Goal: Task Accomplishment & Management: Use online tool/utility

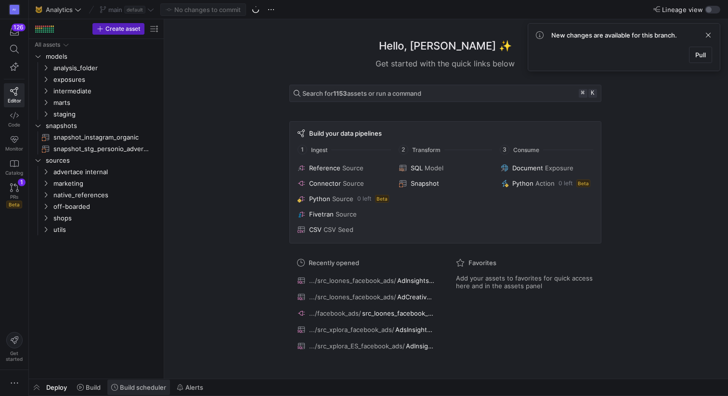
click at [117, 391] on icon at bounding box center [114, 387] width 7 height 7
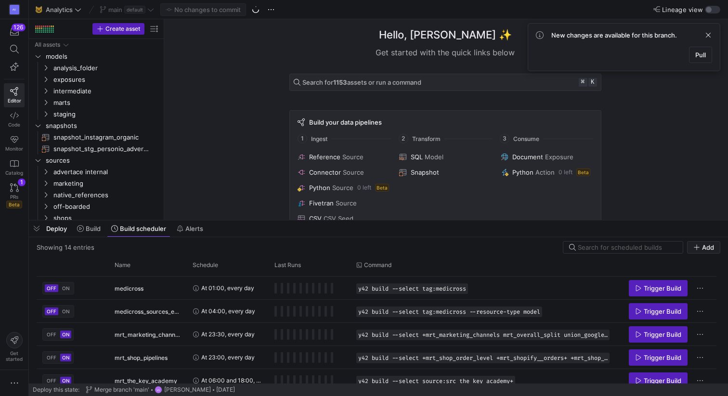
scroll to position [213, 0]
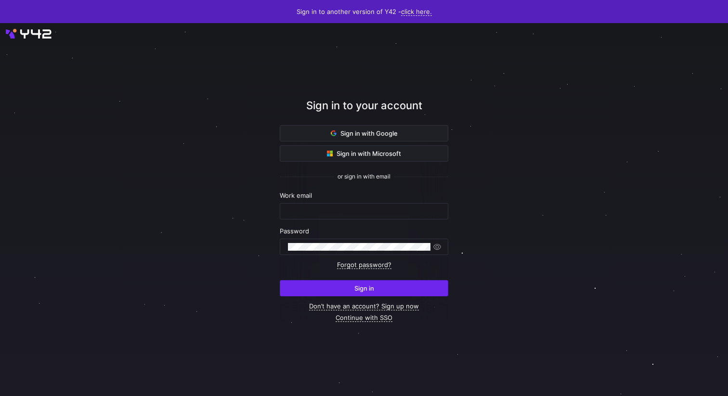
type input "[PERSON_NAME][EMAIL_ADDRESS][PERSON_NAME][DOMAIN_NAME]"
click at [369, 292] on span "submit" at bounding box center [364, 288] width 168 height 15
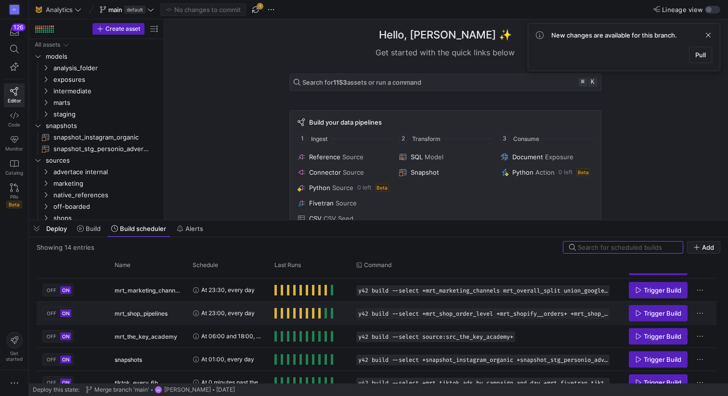
scroll to position [204, 0]
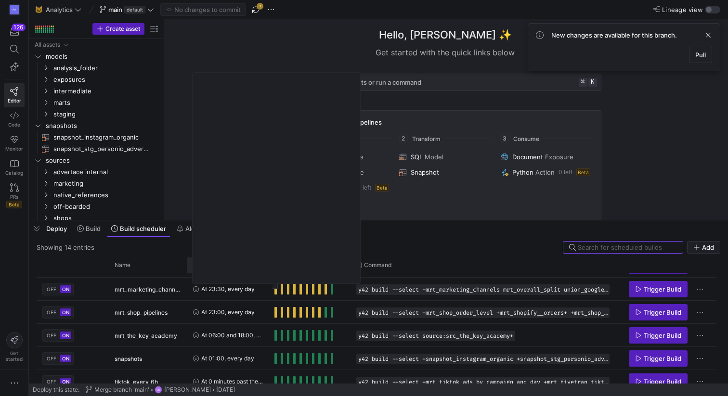
click at [261, 268] on span at bounding box center [259, 265] width 7 height 7
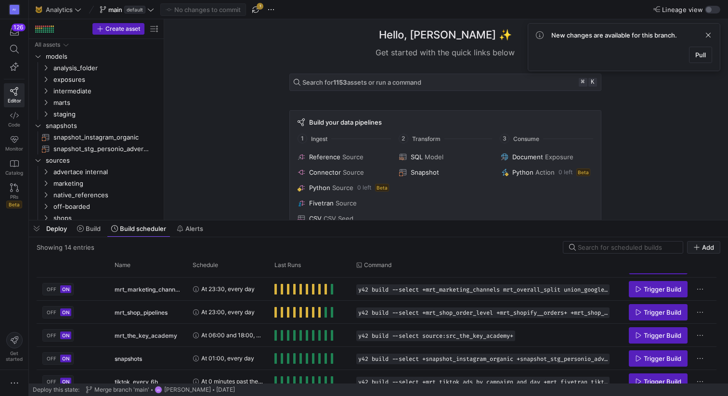
click at [241, 252] on div "Showing 14 entries Add" at bounding box center [379, 247] width 684 height 13
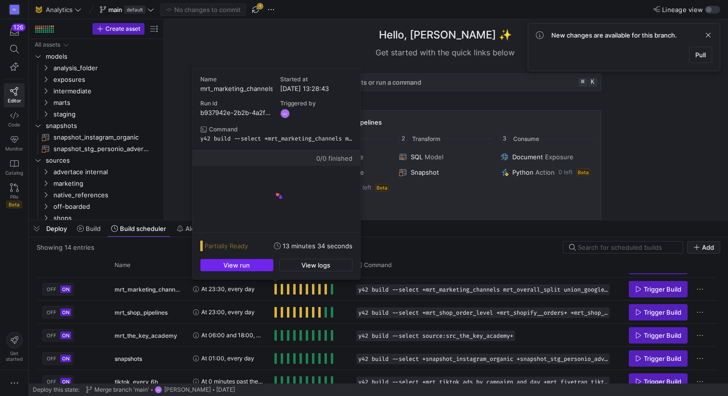
click at [262, 263] on span "button" at bounding box center [237, 266] width 72 height 12
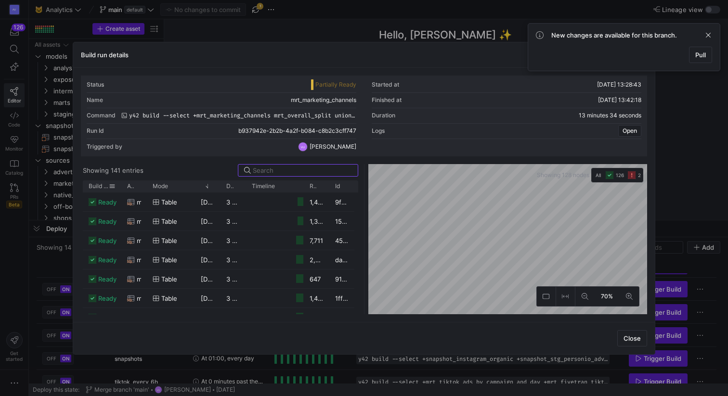
click at [105, 185] on span "Build status" at bounding box center [99, 186] width 20 height 7
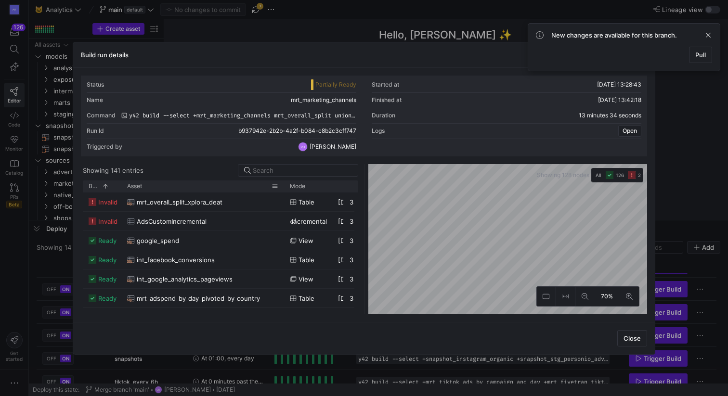
drag, startPoint x: 146, startPoint y: 187, endPoint x: 285, endPoint y: 191, distance: 138.8
click at [285, 191] on div at bounding box center [284, 187] width 4 height 12
click at [185, 220] on span "AdsCustomIncremental" at bounding box center [172, 221] width 70 height 19
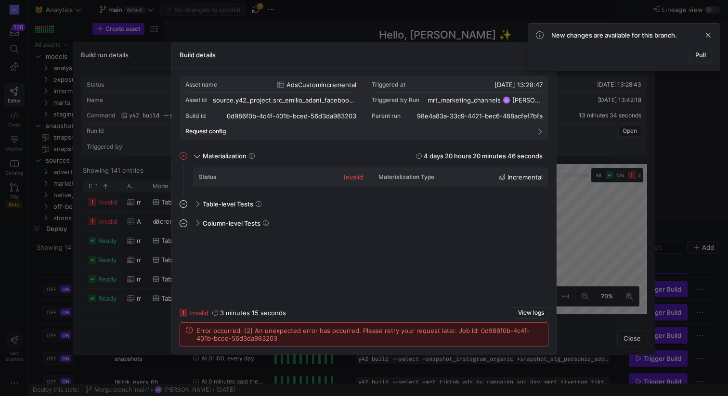
scroll to position [87, 0]
click at [499, 55] on div "Build details" at bounding box center [364, 55] width 384 height 26
click at [709, 35] on span at bounding box center [709, 35] width 12 height 12
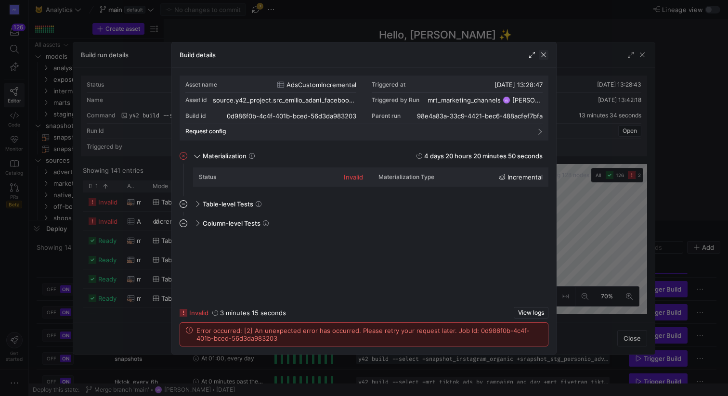
click at [544, 53] on span "button" at bounding box center [544, 55] width 10 height 10
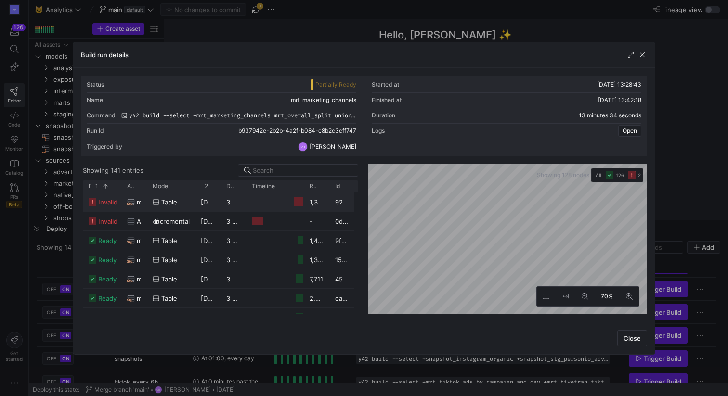
click at [136, 201] on div "mrt_overall_split_xplora_deat" at bounding box center [134, 202] width 14 height 19
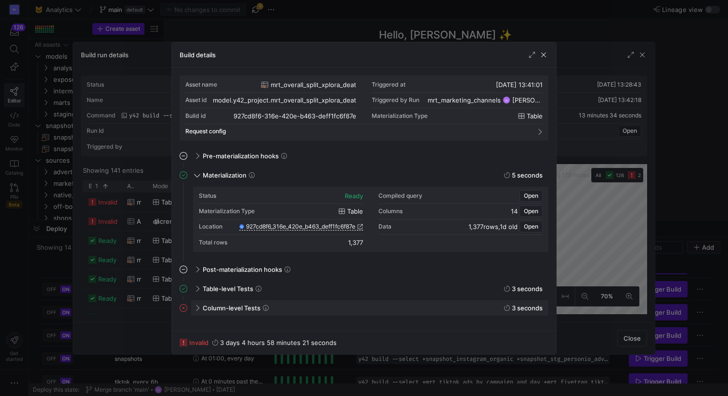
click at [198, 306] on span at bounding box center [197, 308] width 8 height 4
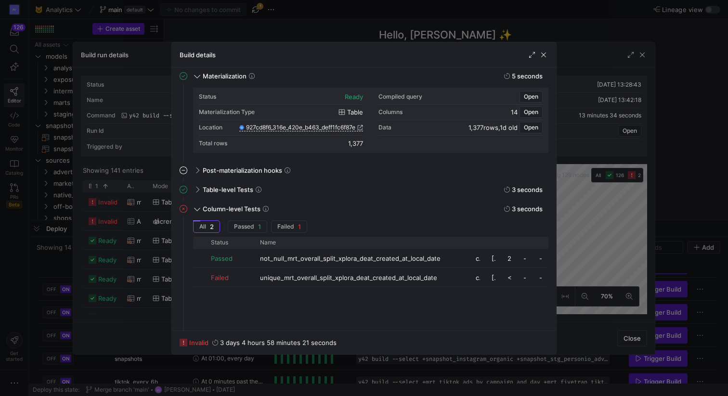
drag, startPoint x: 303, startPoint y: 242, endPoint x: 469, endPoint y: 234, distance: 166.4
click at [469, 234] on div "All 2 Passed 1 Failed 1 Drag here to set row groups Drag here to set column lab…" at bounding box center [371, 271] width 356 height 101
click at [543, 57] on span "button" at bounding box center [544, 55] width 10 height 10
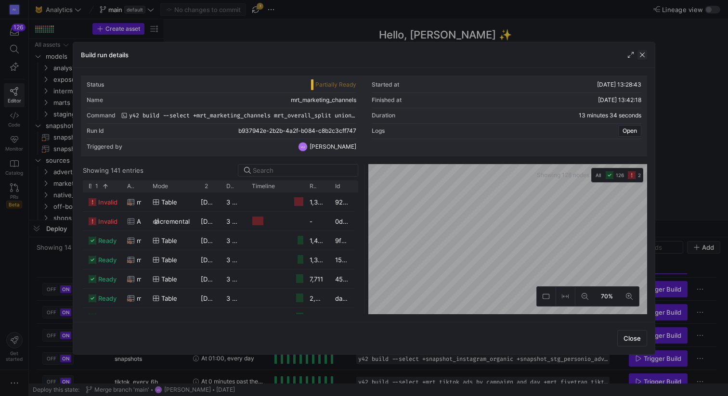
click at [642, 54] on span "button" at bounding box center [643, 55] width 10 height 10
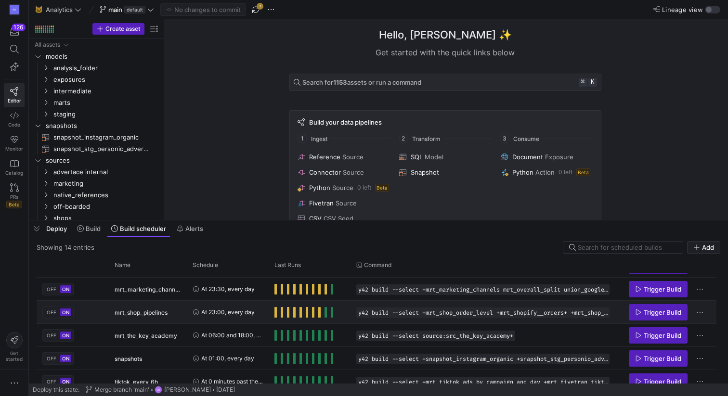
click at [275, 314] on span "Press SPACE to select this row." at bounding box center [276, 312] width 2 height 11
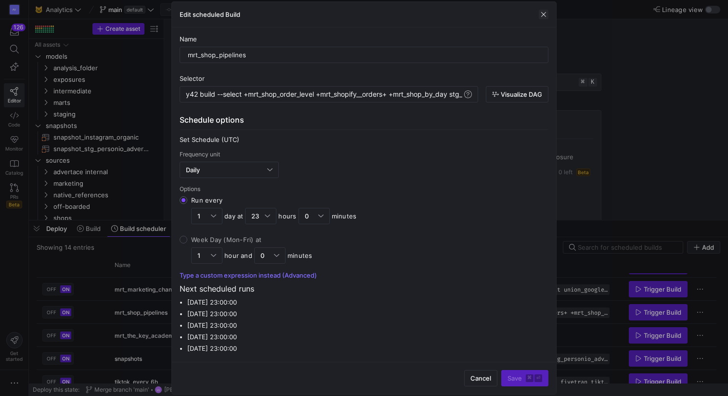
click at [543, 16] on span "button" at bounding box center [544, 15] width 10 height 10
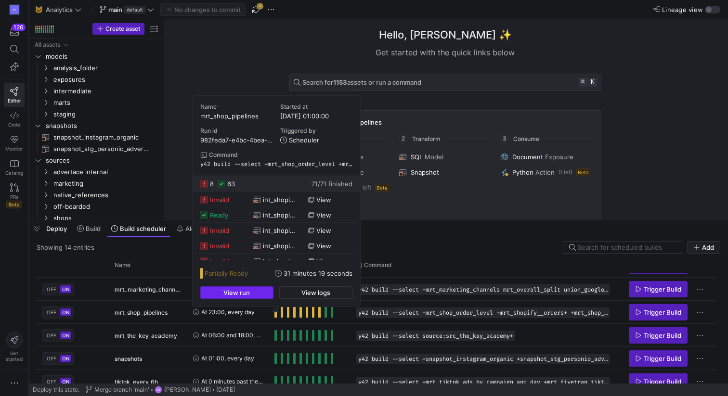
click at [263, 292] on span "button" at bounding box center [237, 293] width 72 height 12
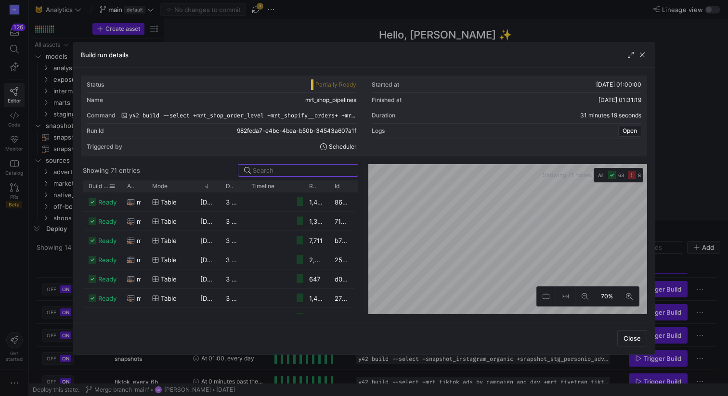
click at [98, 188] on span "Build status" at bounding box center [99, 186] width 20 height 7
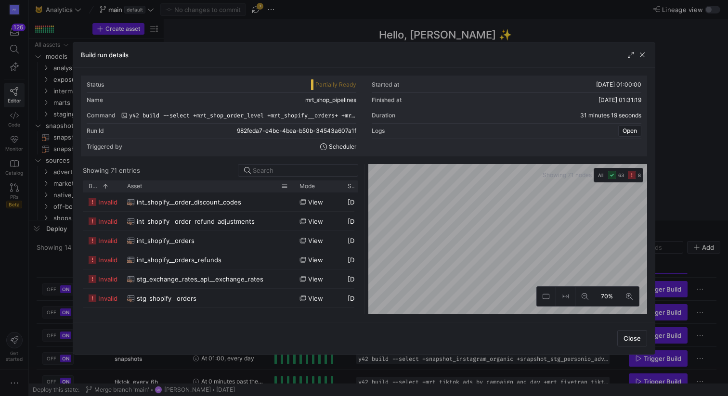
drag, startPoint x: 145, startPoint y: 186, endPoint x: 292, endPoint y: 185, distance: 147.4
click at [292, 185] on div at bounding box center [294, 187] width 4 height 12
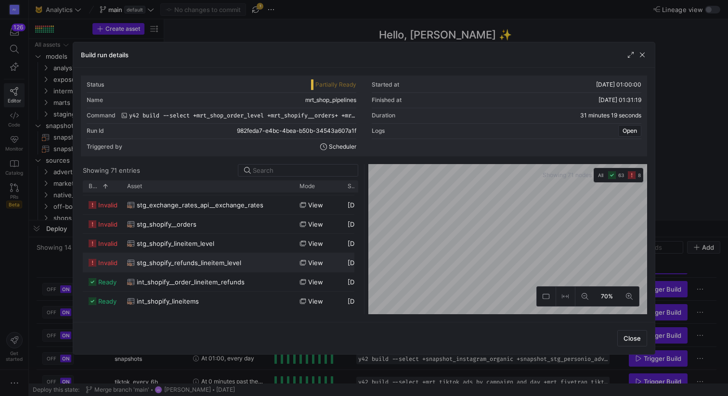
click at [182, 265] on span "stg_shopify_refunds_lineitem_level" at bounding box center [189, 263] width 105 height 19
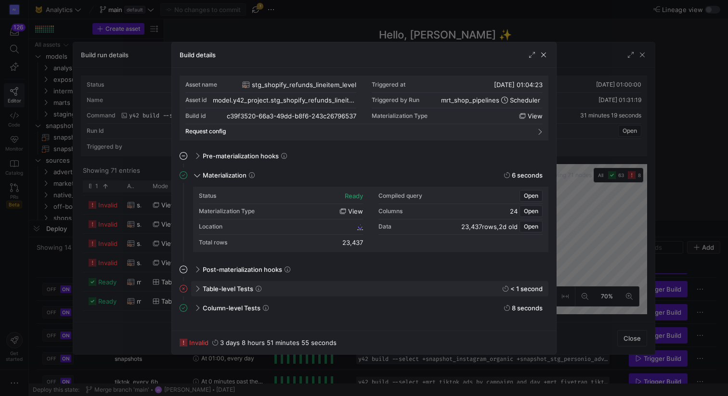
click at [197, 292] on div "Table-level Tests < 1 second" at bounding box center [369, 288] width 357 height 15
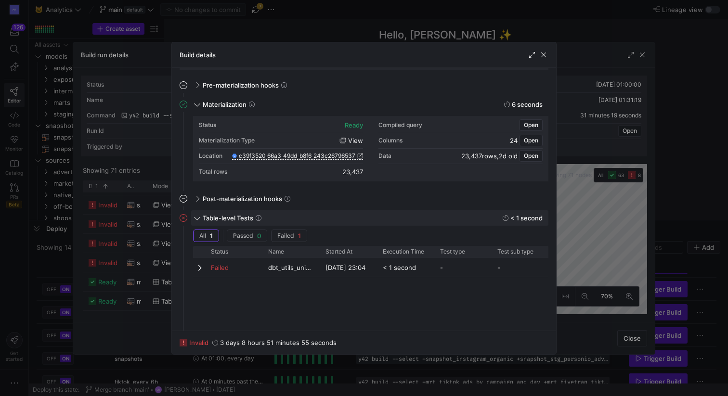
scroll to position [99, 0]
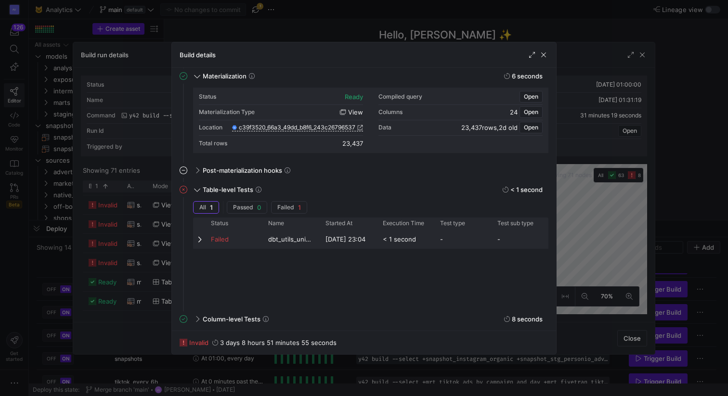
click at [199, 239] on span at bounding box center [201, 240] width 7 height 8
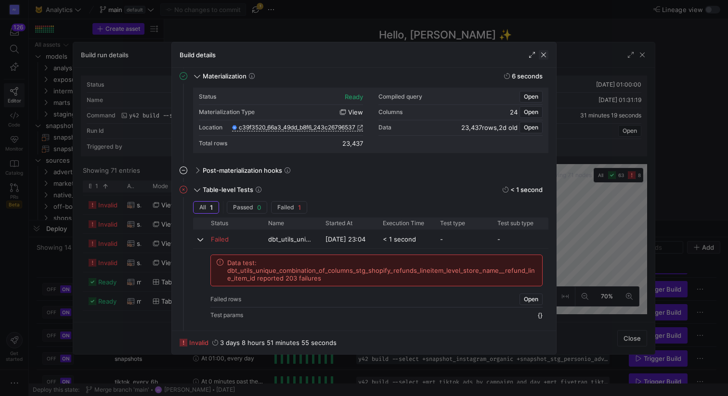
click at [541, 56] on span "button" at bounding box center [544, 55] width 10 height 10
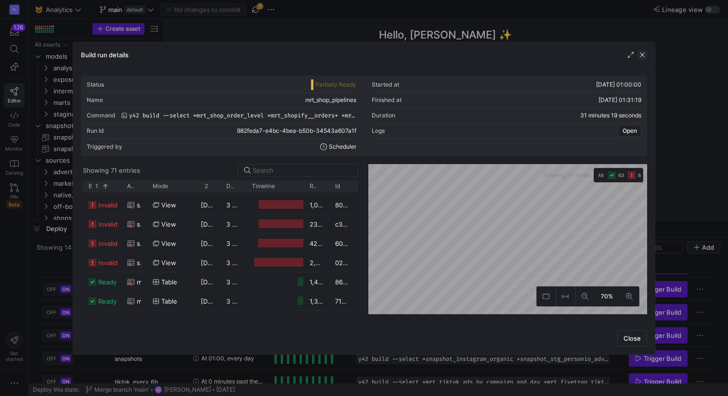
click at [645, 53] on span "button" at bounding box center [643, 55] width 10 height 10
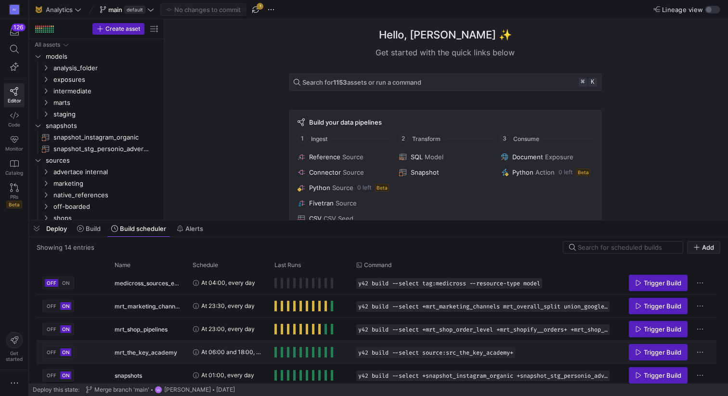
scroll to position [187, 0]
click at [276, 310] on span "Press SPACE to select this row." at bounding box center [276, 306] width 2 height 11
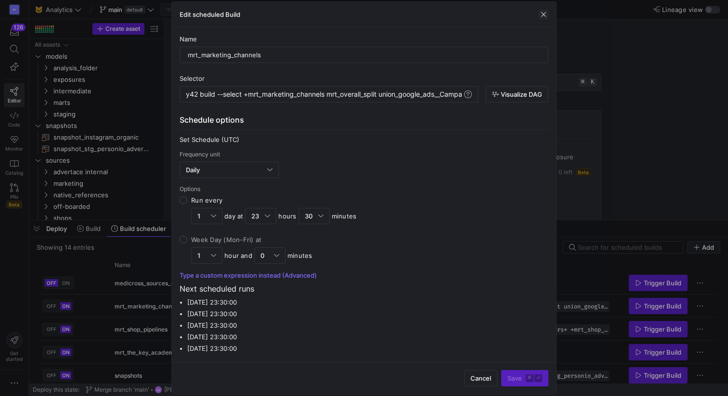
click at [543, 15] on span "button" at bounding box center [544, 15] width 10 height 10
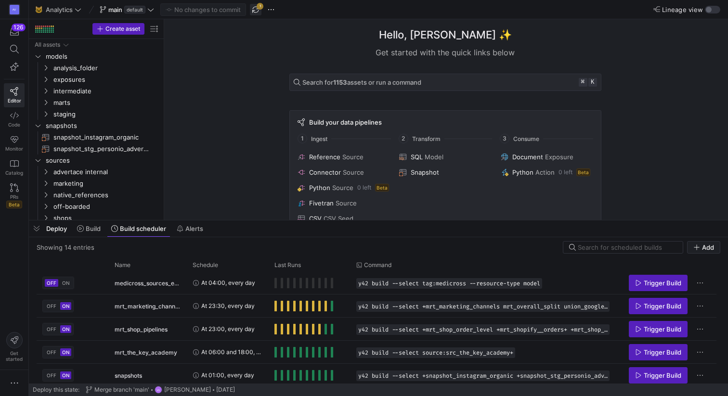
click at [256, 6] on span "button" at bounding box center [256, 10] width 12 height 12
click at [13, 379] on icon "button" at bounding box center [15, 384] width 10 height 10
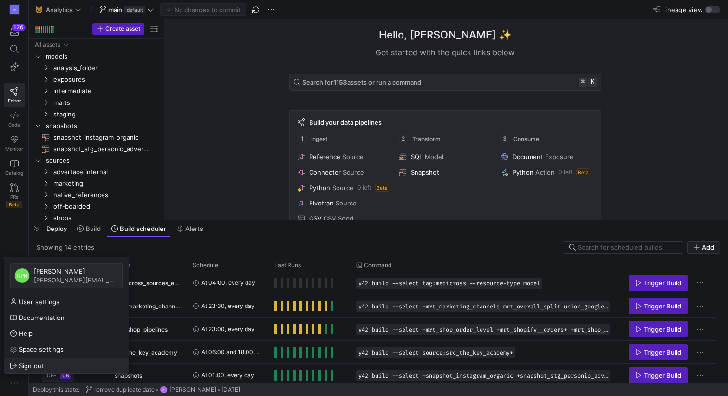
click at [24, 366] on span "Sign out" at bounding box center [31, 366] width 25 height 8
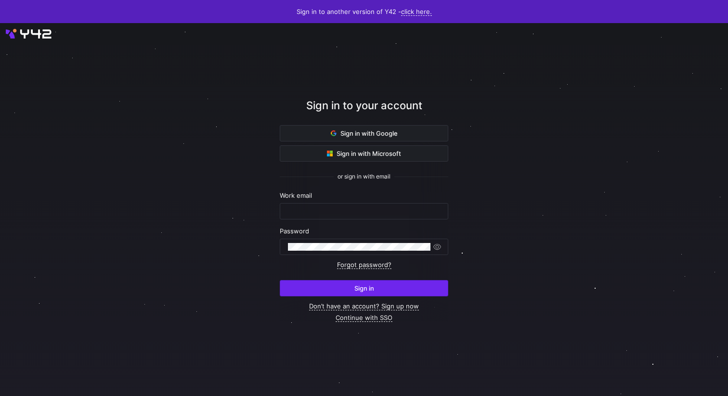
type input "[PERSON_NAME][EMAIL_ADDRESS][PERSON_NAME][DOMAIN_NAME]"
click at [388, 290] on span "submit" at bounding box center [364, 288] width 168 height 15
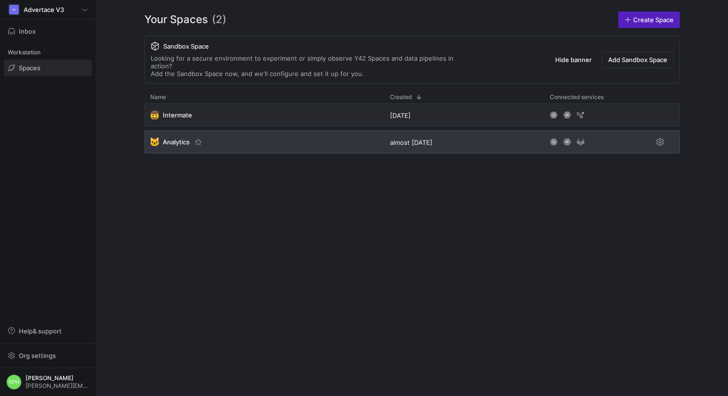
click at [171, 138] on span "Analytics" at bounding box center [176, 142] width 27 height 8
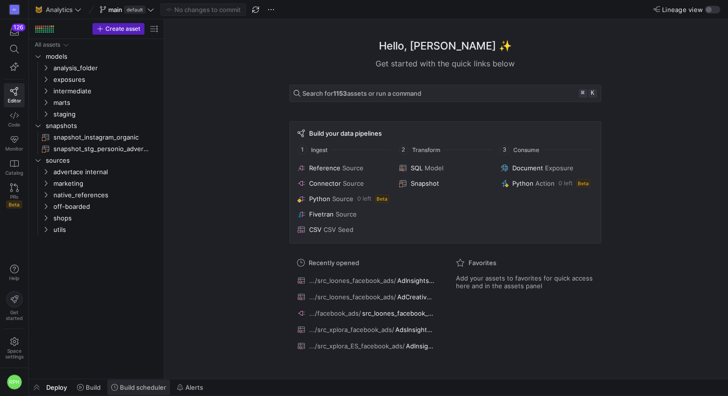
click at [132, 390] on span "Build scheduler" at bounding box center [143, 388] width 46 height 8
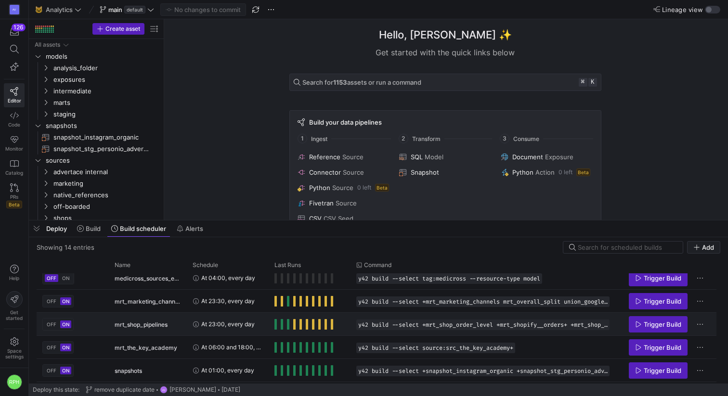
scroll to position [165, 0]
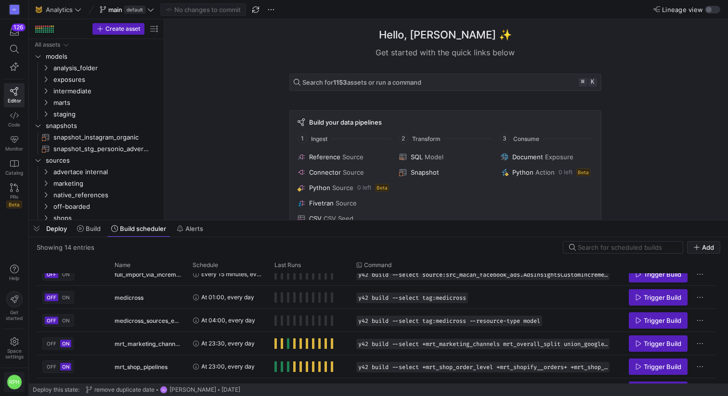
click at [8, 385] on div "RPH" at bounding box center [14, 382] width 15 height 15
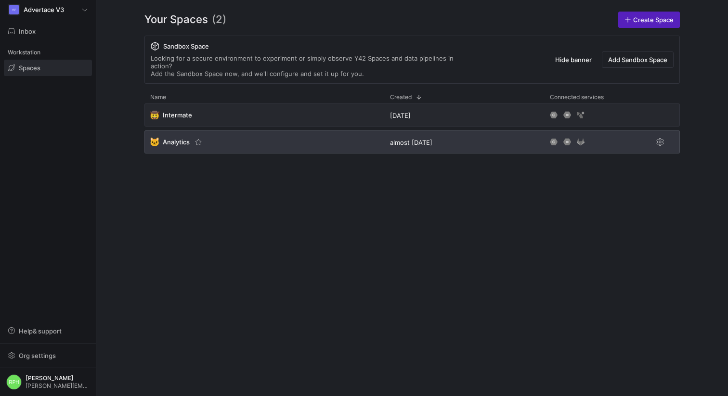
click at [182, 138] on span "Analytics" at bounding box center [176, 142] width 27 height 8
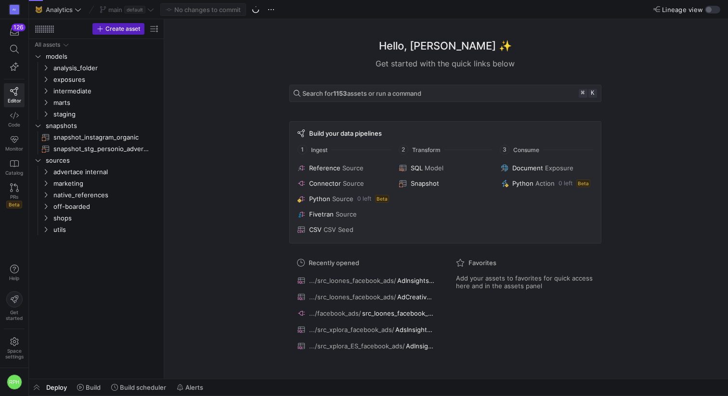
click at [135, 396] on y42-bottom-drawer-toolbar "Deploy Build Build scheduler Alerts" at bounding box center [378, 388] width 699 height 17
click at [131, 392] on span at bounding box center [138, 387] width 63 height 15
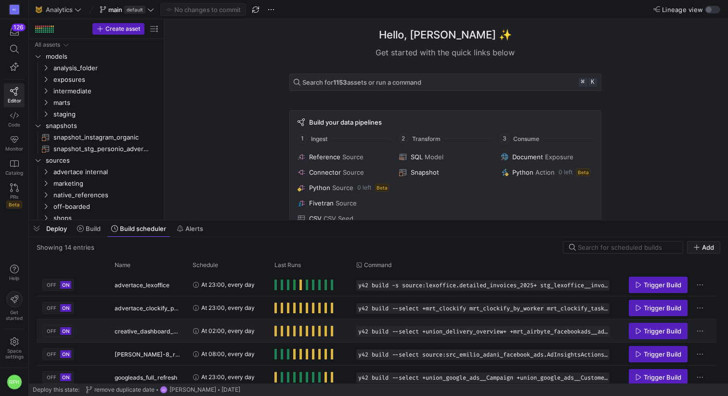
scroll to position [213, 0]
